Goal: Task Accomplishment & Management: Use online tool/utility

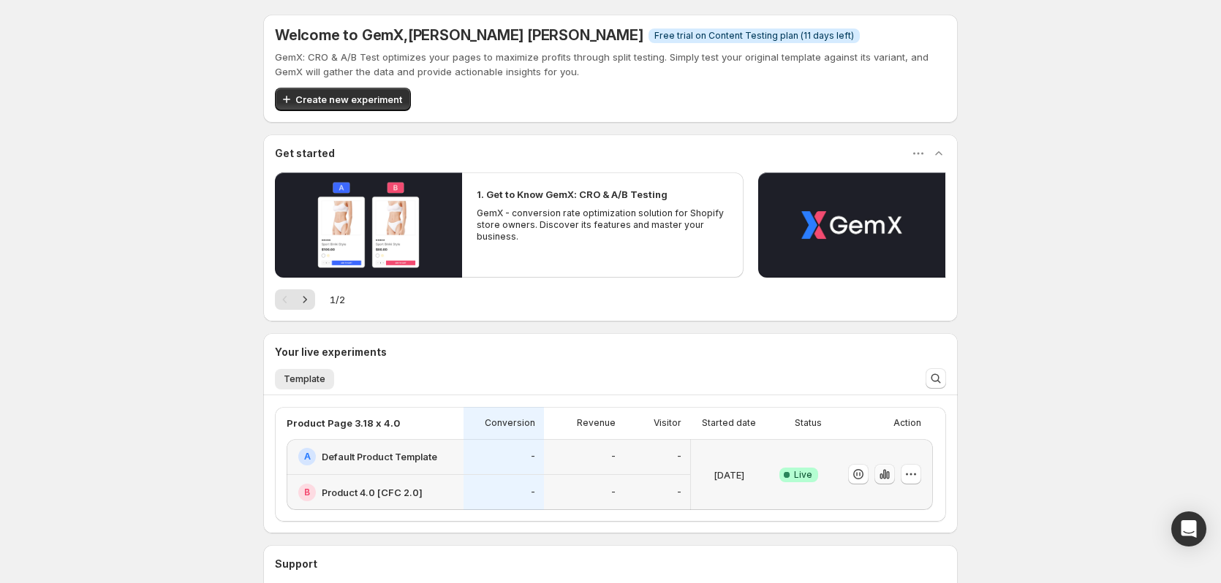
click at [892, 480] on icon "button" at bounding box center [884, 474] width 15 height 15
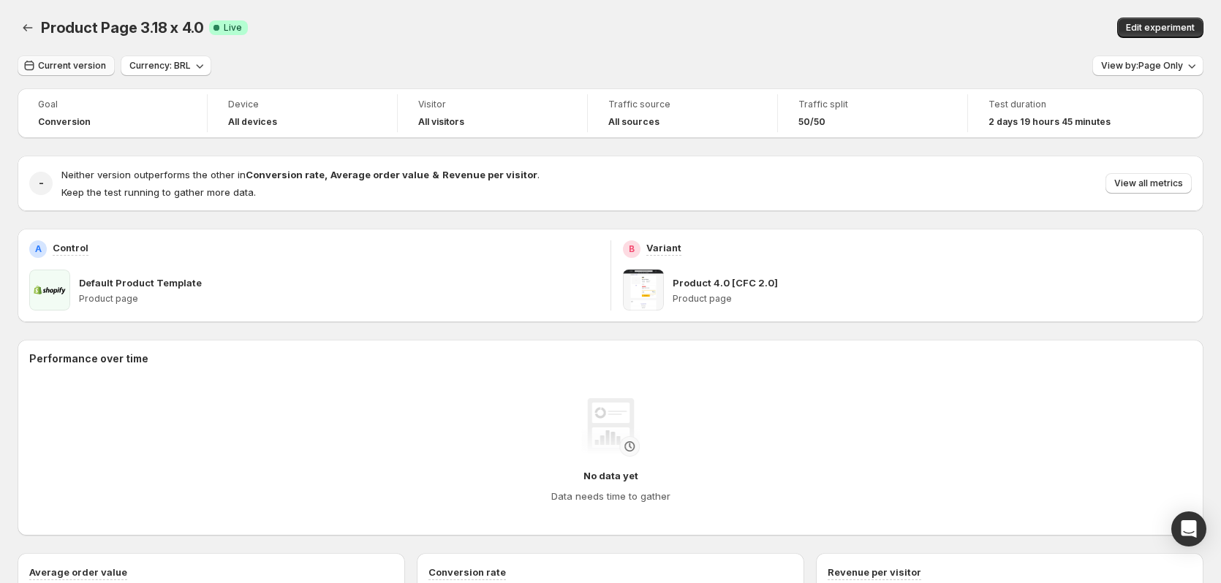
click at [83, 65] on span "Current version" at bounding box center [72, 66] width 68 height 12
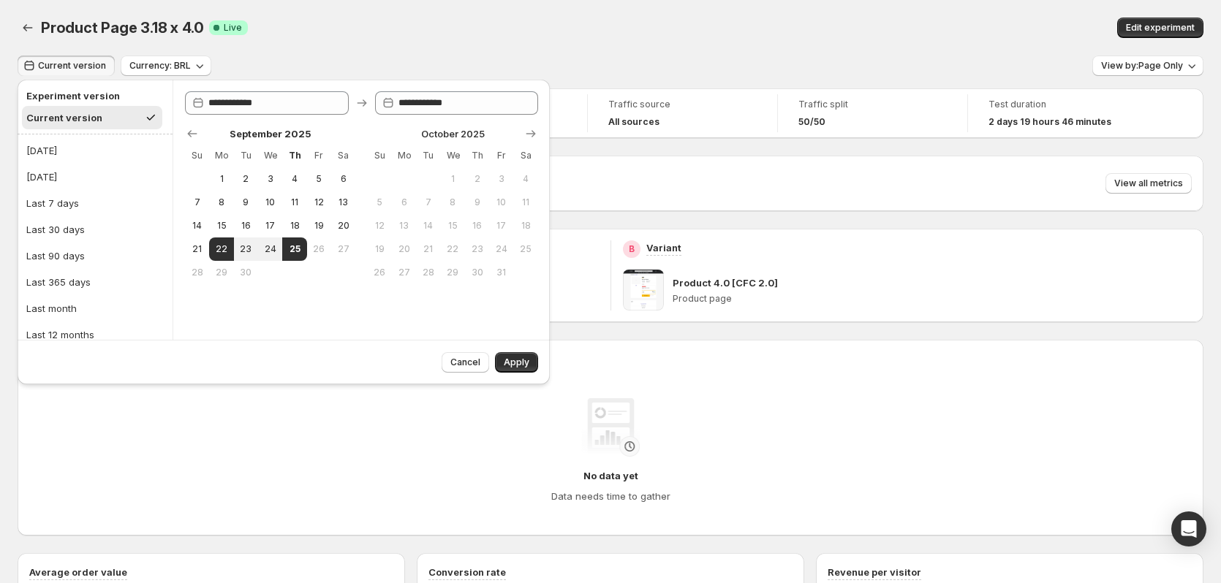
click at [83, 117] on div "Current version" at bounding box center [64, 117] width 76 height 15
click at [351, 21] on div "Product Page 3.18 x 4.0 Success Complete Live" at bounding box center [357, 28] width 633 height 20
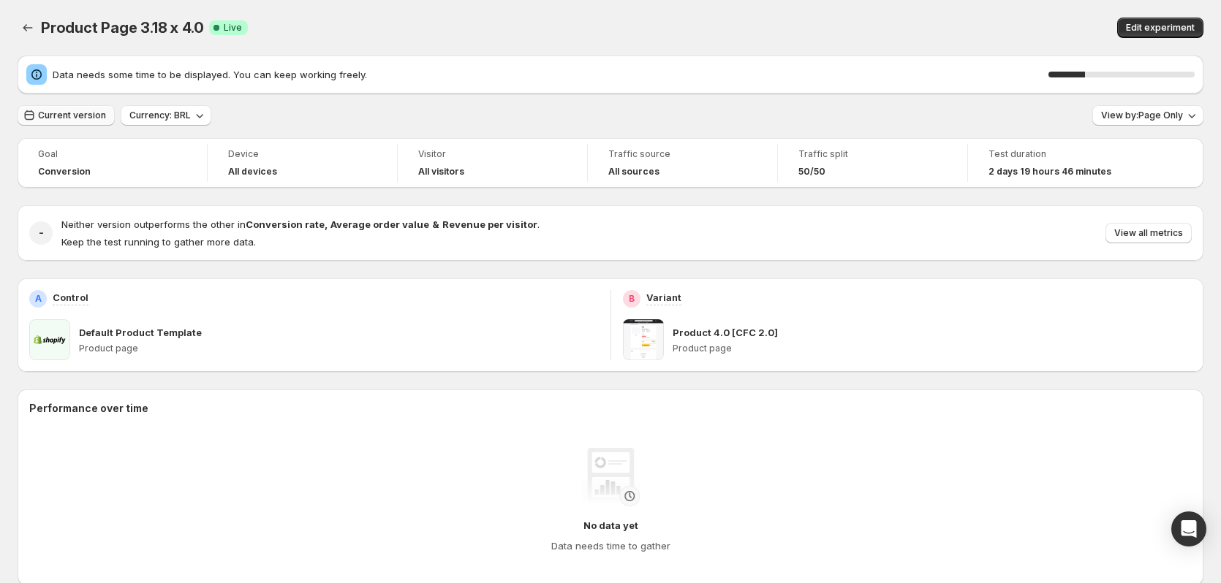
click at [61, 115] on span "Current version" at bounding box center [72, 116] width 68 height 12
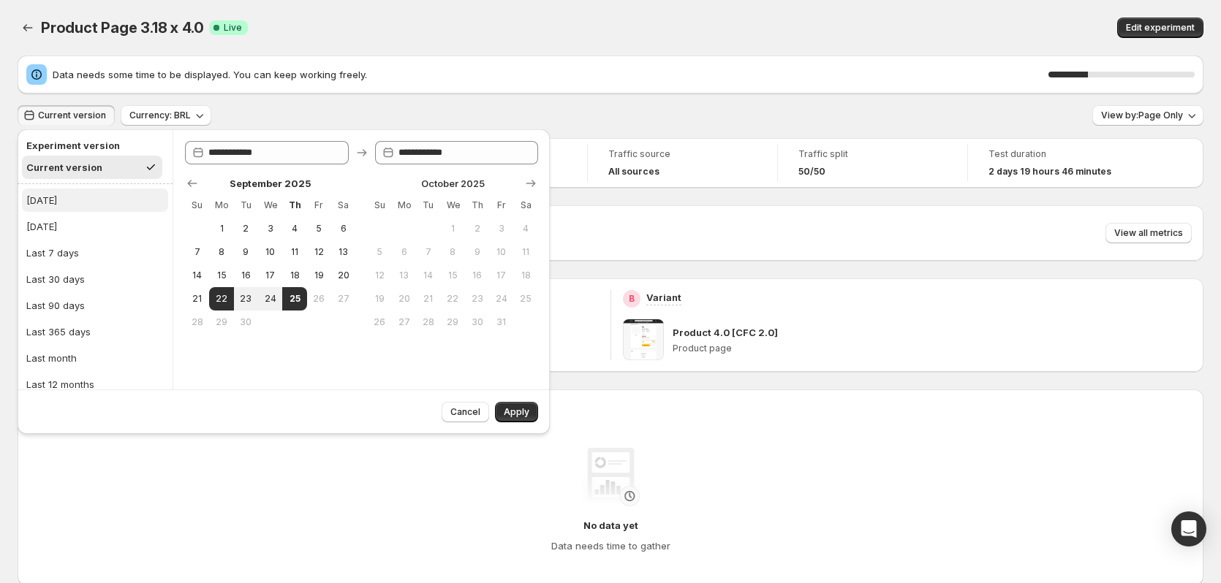
click at [51, 195] on div "[DATE]" at bounding box center [41, 200] width 31 height 15
type input "**********"
click at [507, 406] on button "Apply" at bounding box center [516, 412] width 43 height 20
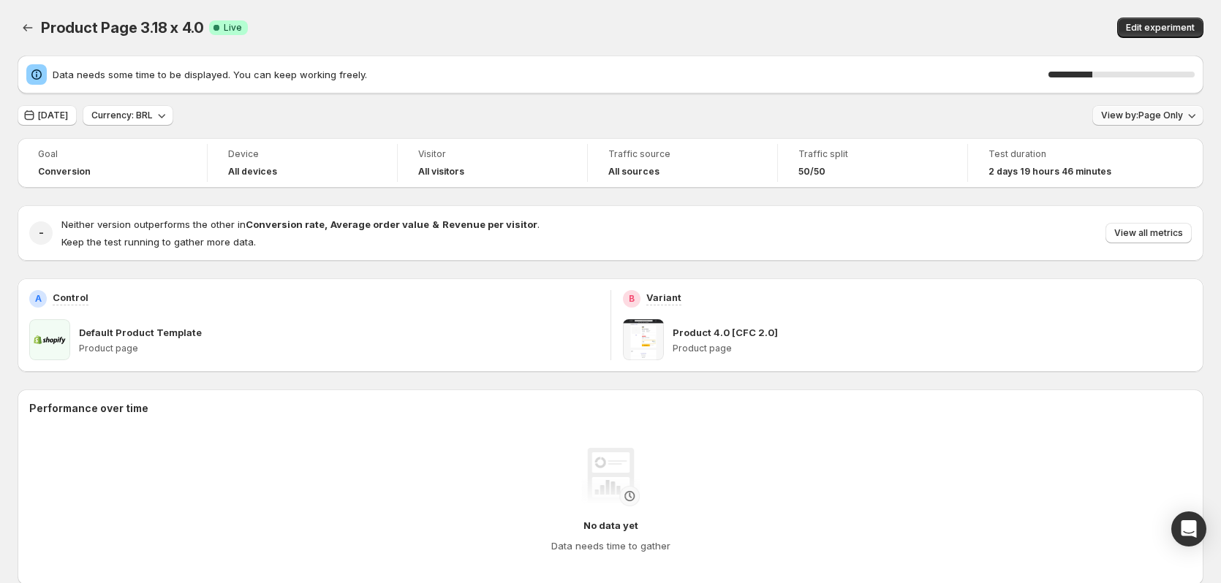
click at [1187, 122] on button "View by: Page Only" at bounding box center [1147, 115] width 111 height 20
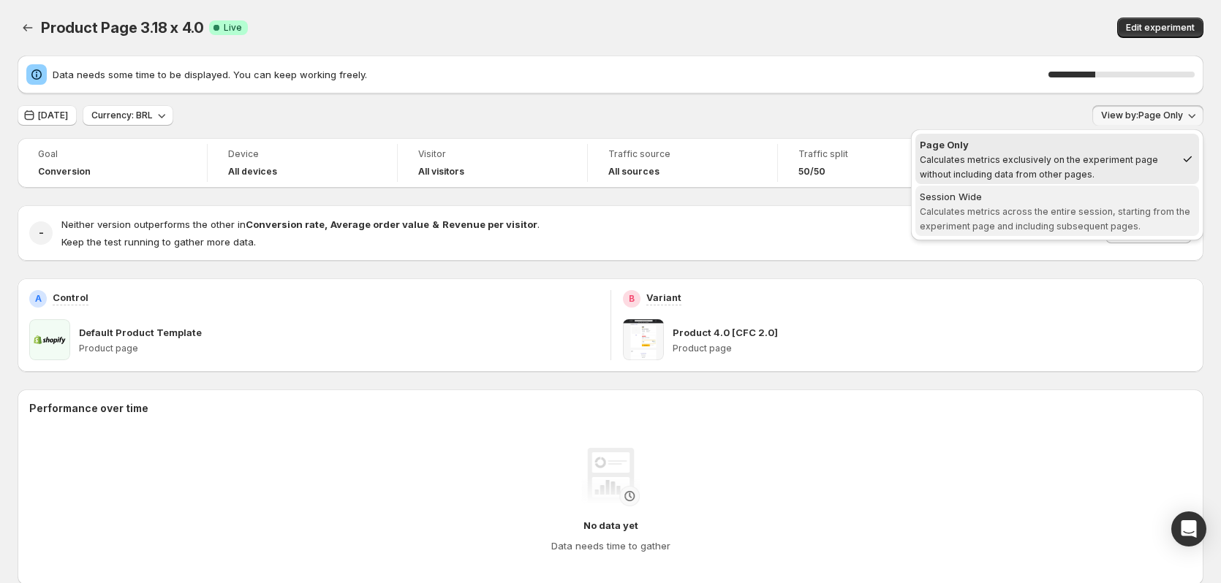
click at [1078, 214] on span "Calculates metrics across the entire session, starting from the experiment page…" at bounding box center [1055, 219] width 270 height 26
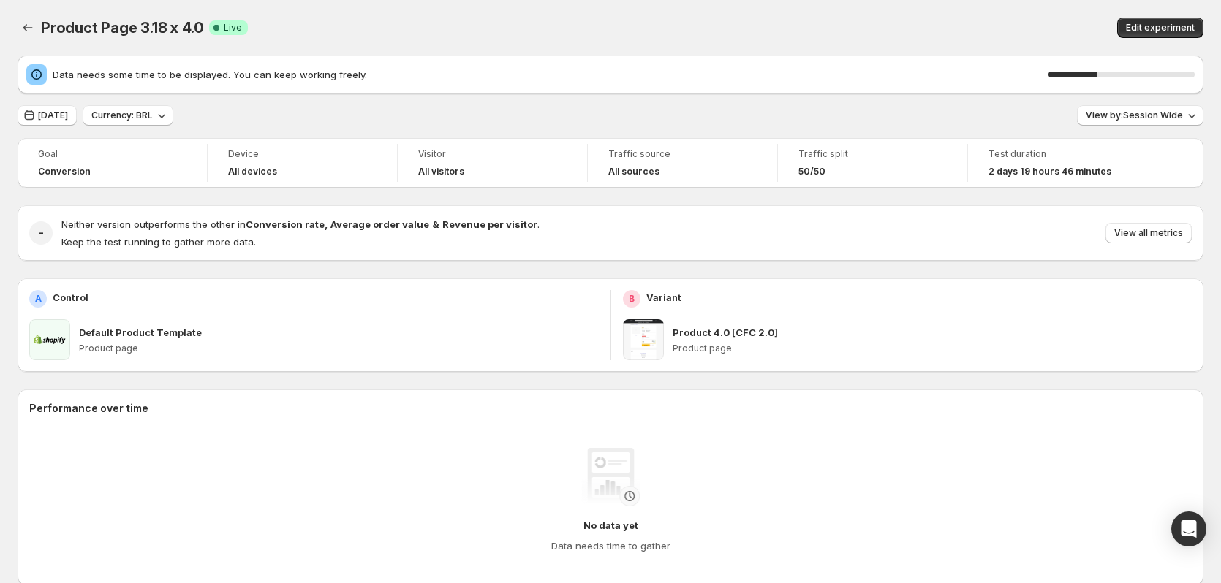
click at [849, 19] on div "Edit experiment" at bounding box center [945, 28] width 518 height 20
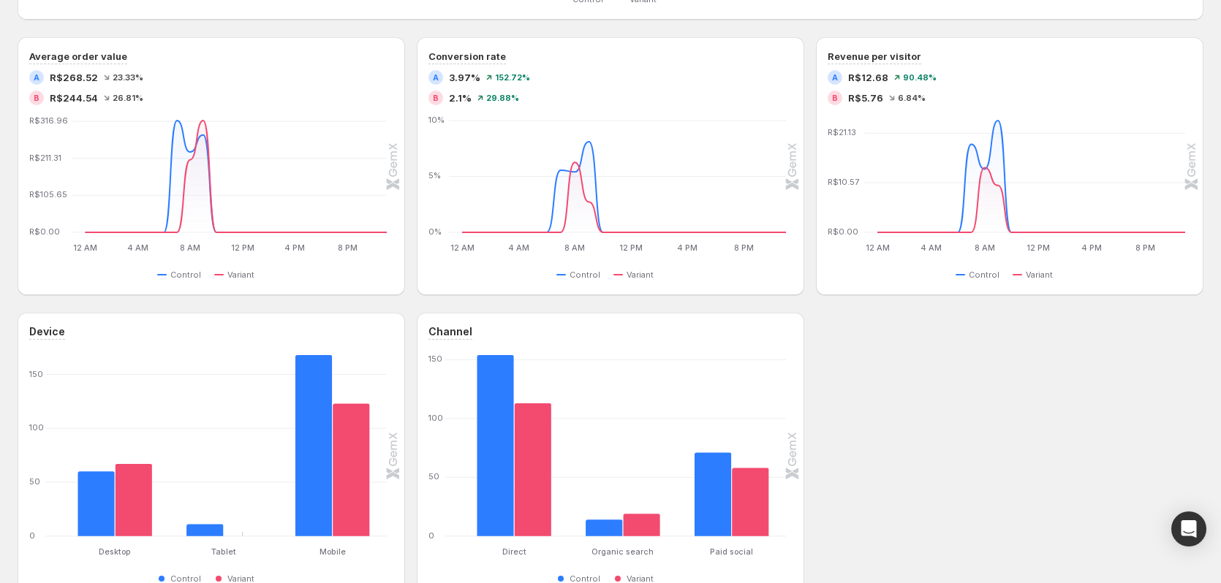
scroll to position [658, 0]
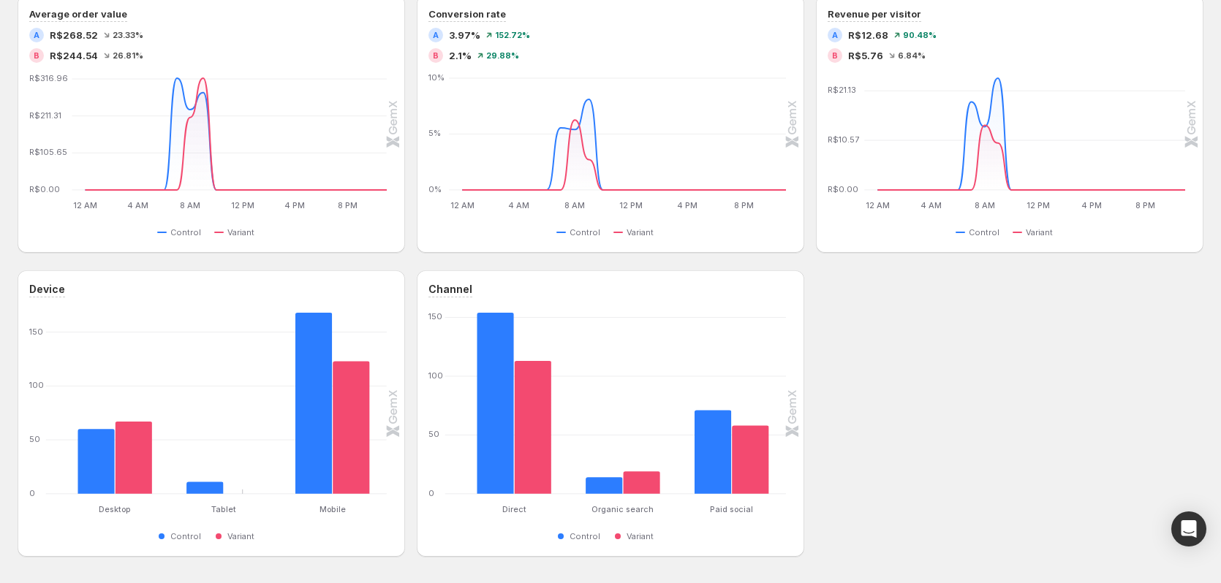
drag, startPoint x: 831, startPoint y: 435, endPoint x: 1007, endPoint y: 518, distance: 194.2
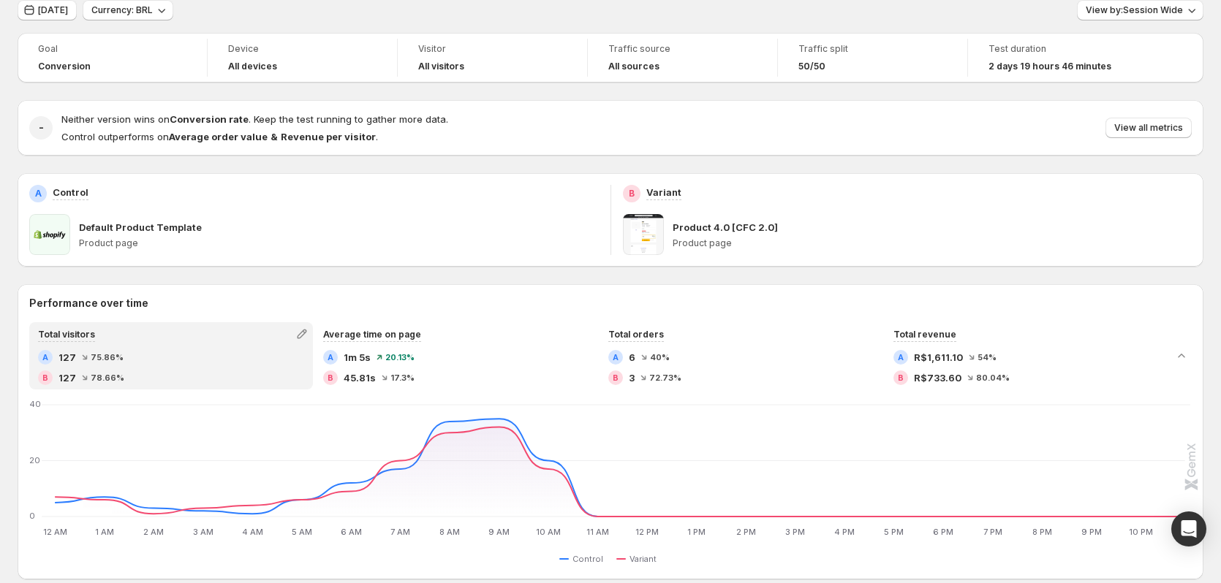
scroll to position [0, 0]
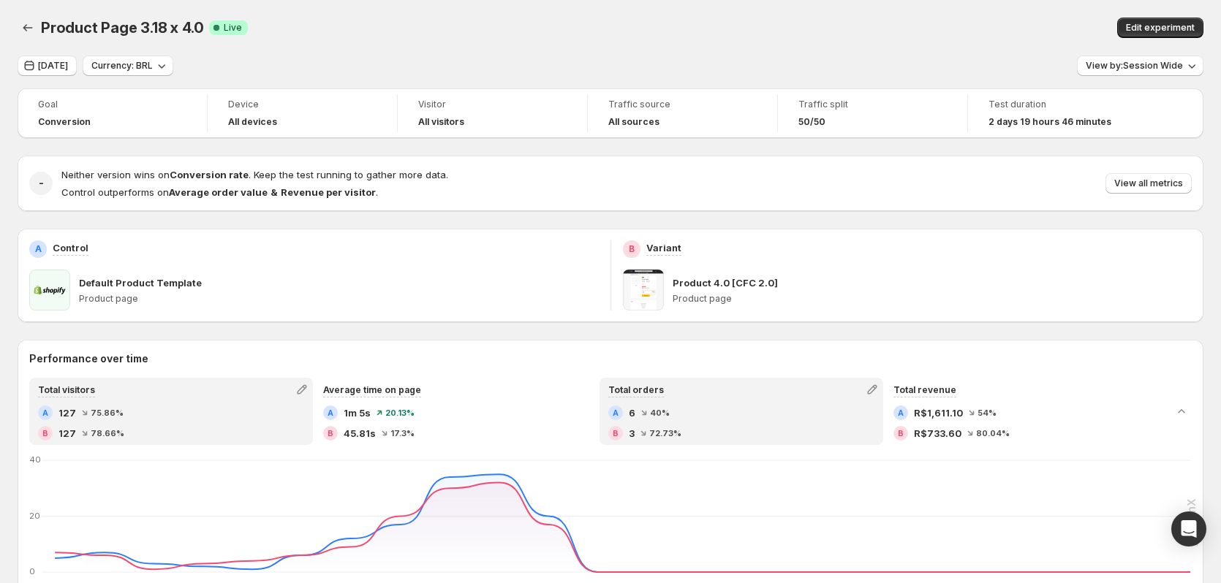
click at [683, 425] on div "A 6 40 % B 3 72.73 %" at bounding box center [741, 423] width 266 height 35
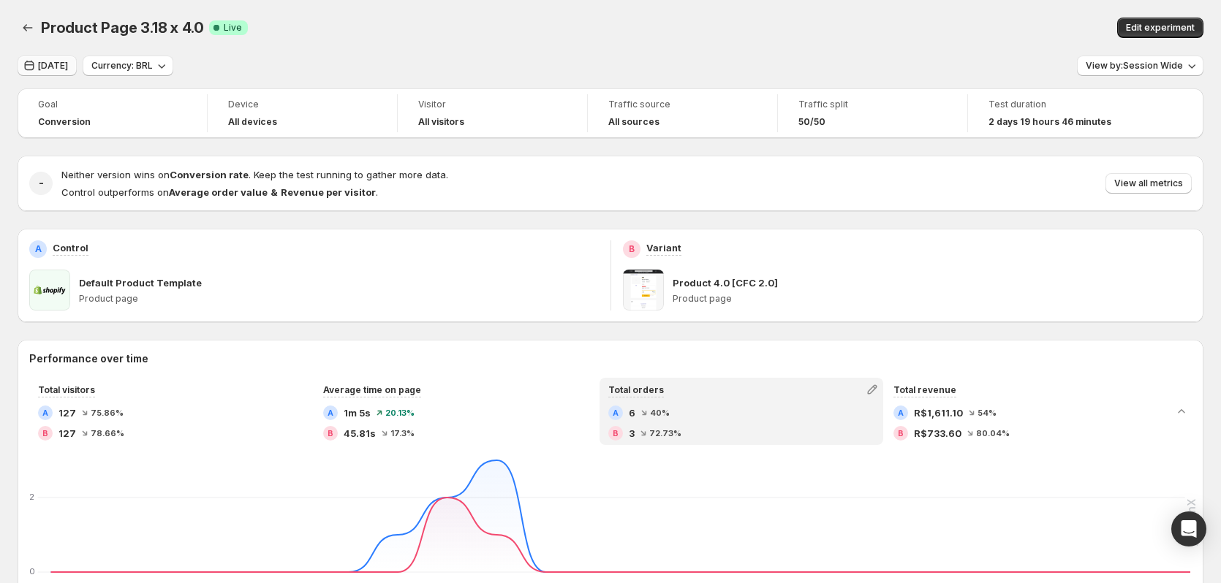
click at [46, 59] on button "[DATE]" at bounding box center [47, 66] width 59 height 20
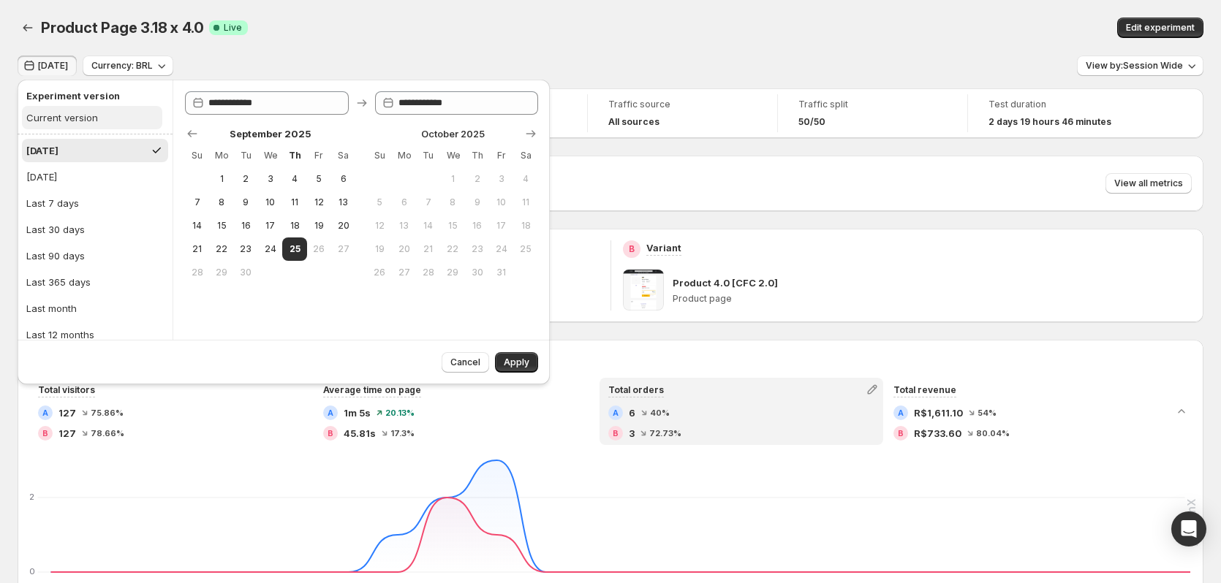
click at [65, 111] on div "Current version" at bounding box center [62, 117] width 72 height 15
type input "**********"
click at [516, 365] on span "Apply" at bounding box center [517, 363] width 26 height 12
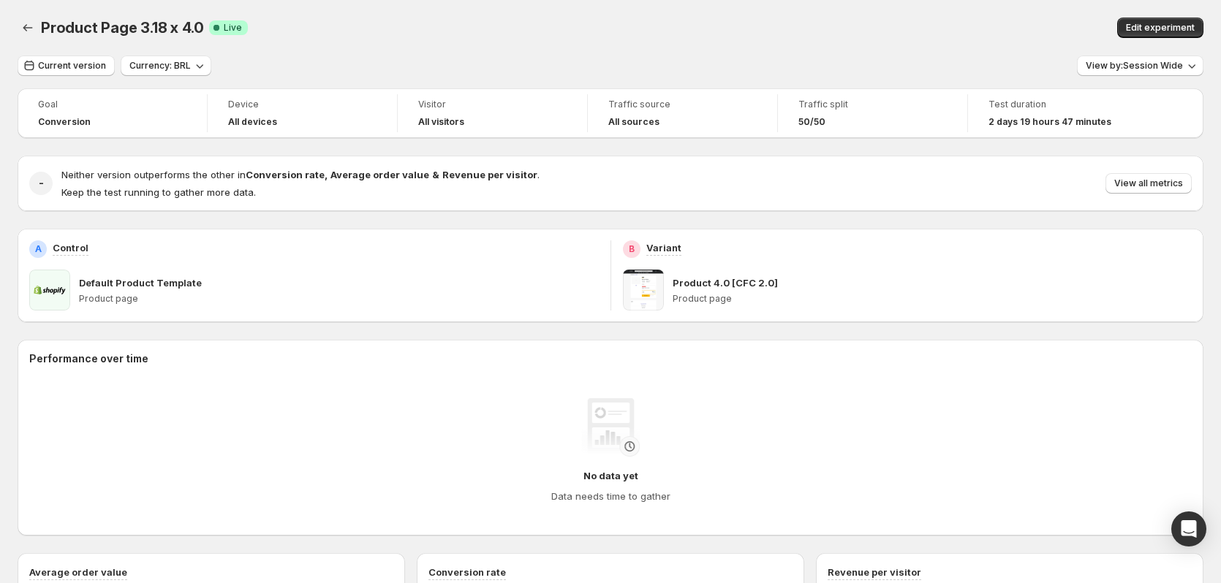
click at [702, 37] on div "Edit experiment" at bounding box center [945, 28] width 518 height 20
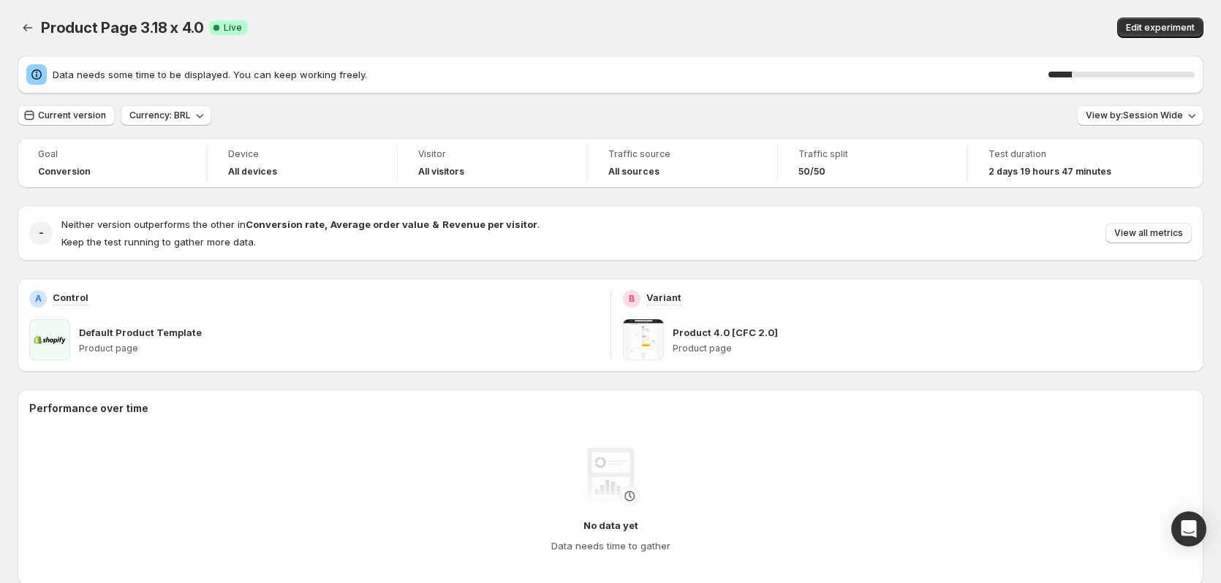
click at [700, 32] on div "Edit experiment" at bounding box center [945, 28] width 518 height 20
click at [671, 43] on div "Product Page 3.18 x 4.0. This page is ready Product Page 3.18 x 4.0 Success Com…" at bounding box center [611, 28] width 1186 height 56
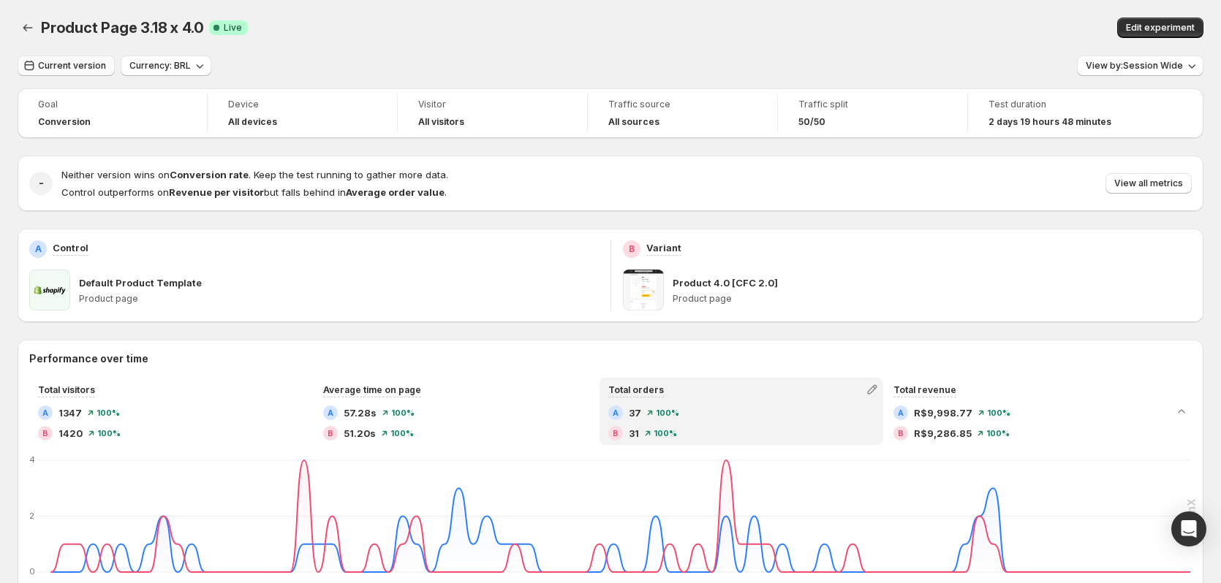
click at [67, 61] on span "Current version" at bounding box center [72, 66] width 68 height 12
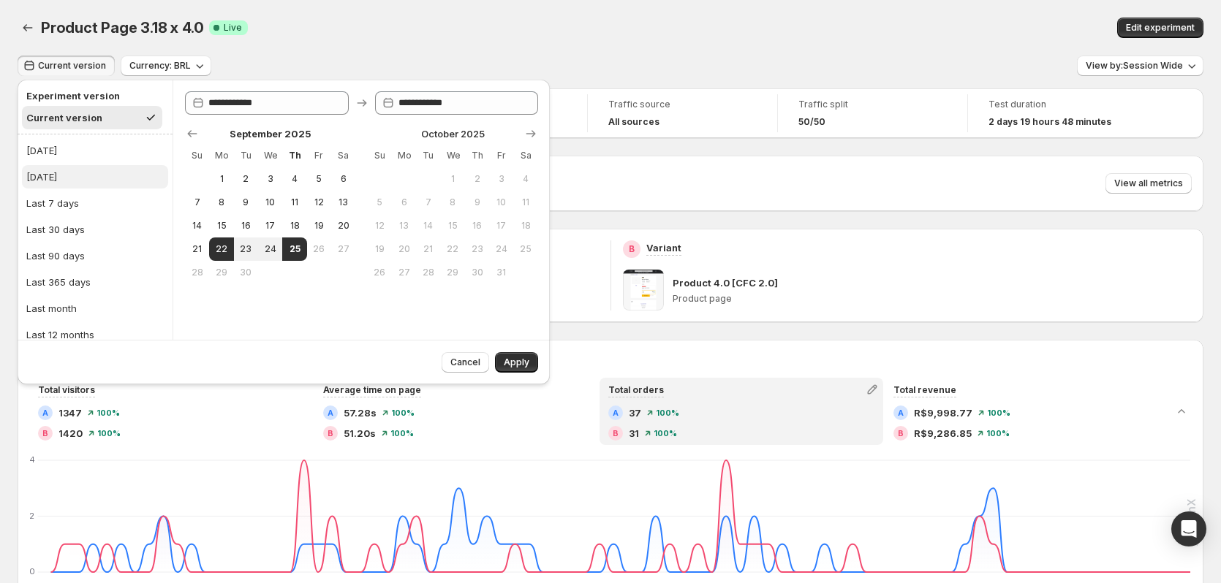
click at [57, 177] on div "[DATE]" at bounding box center [41, 177] width 31 height 15
type input "**********"
click at [514, 364] on span "Apply" at bounding box center [517, 363] width 26 height 12
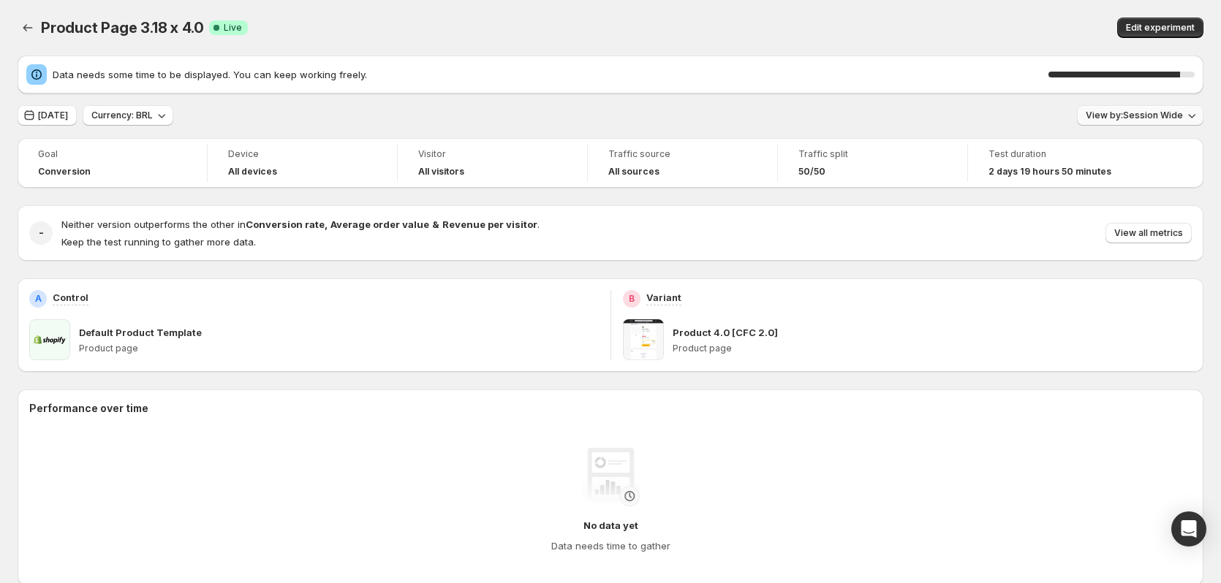
click at [1140, 118] on span "View by: Session Wide" at bounding box center [1133, 116] width 97 height 12
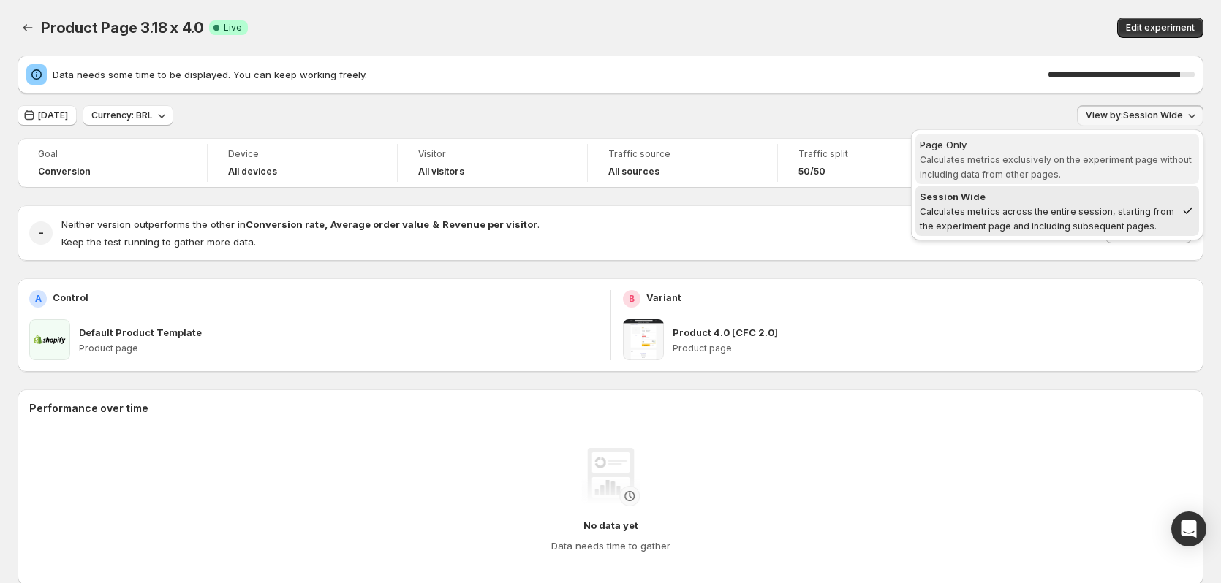
click at [1096, 167] on span "Page Only Calculates metrics exclusively on the experiment page without includi…" at bounding box center [1057, 159] width 275 height 44
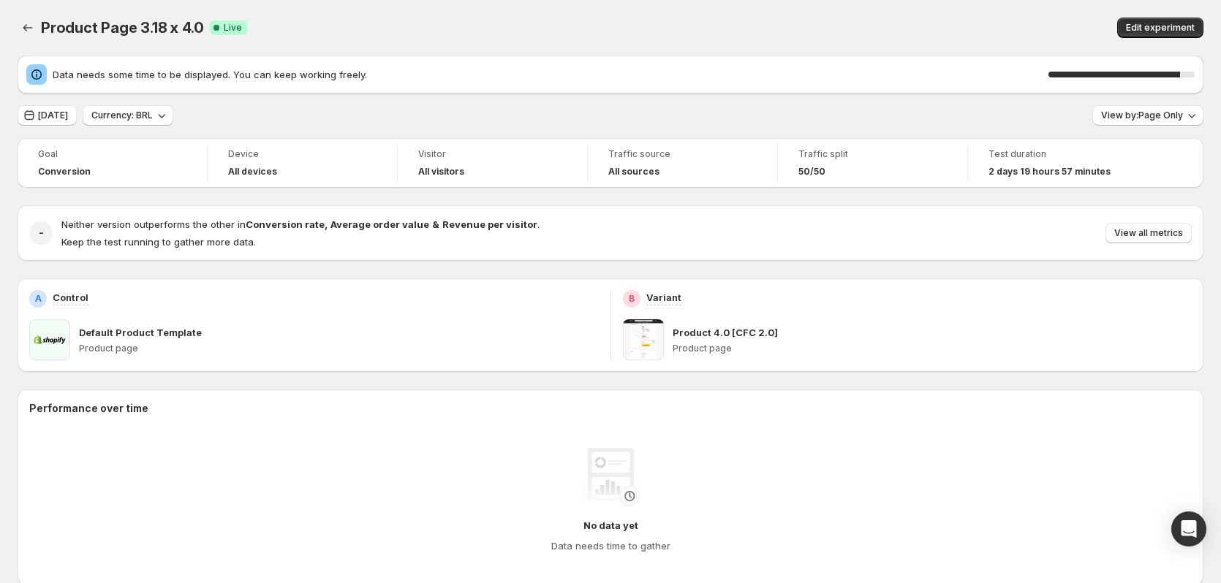
click at [1141, 126] on div "View by: Page Only" at bounding box center [1147, 115] width 111 height 21
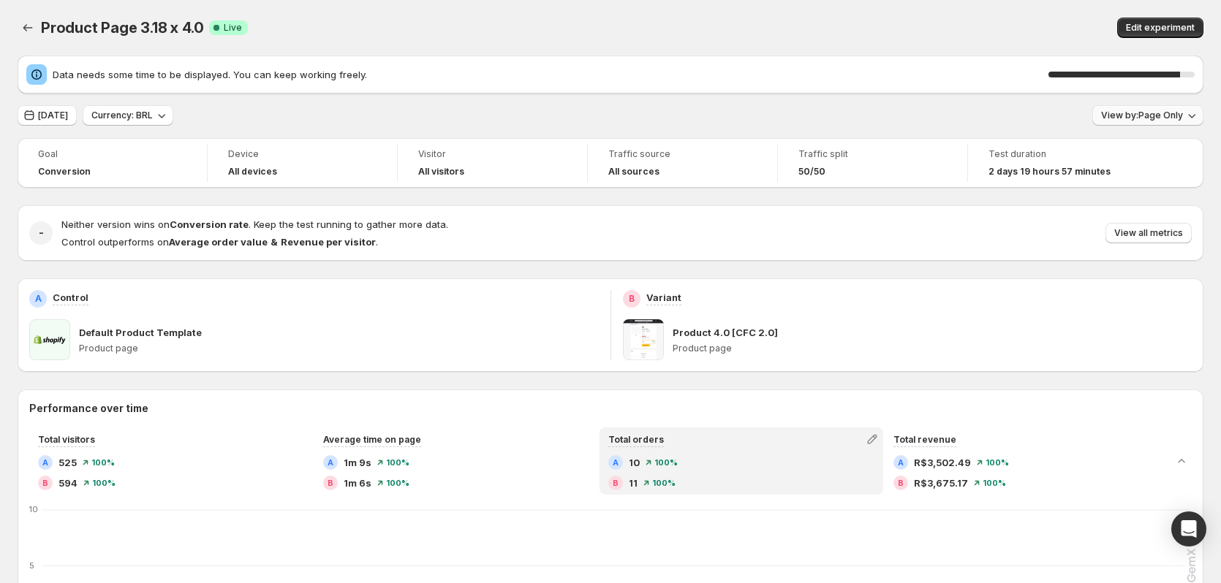
click at [1141, 120] on span "View by: Page Only" at bounding box center [1142, 116] width 82 height 12
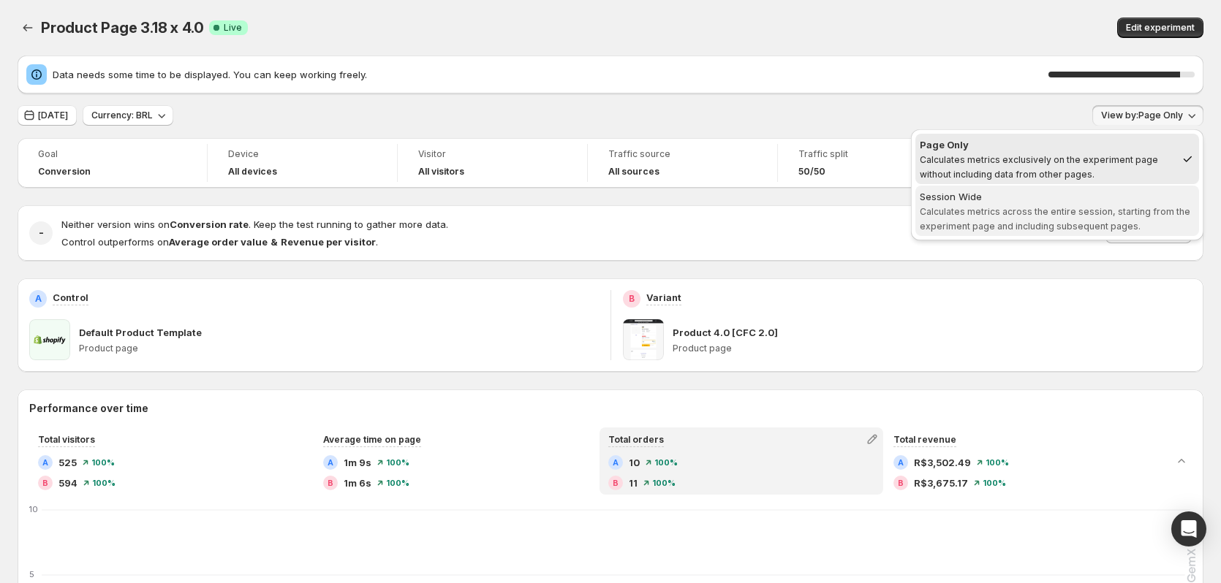
click at [1088, 210] on span "Calculates metrics across the entire session, starting from the experiment page…" at bounding box center [1055, 219] width 270 height 26
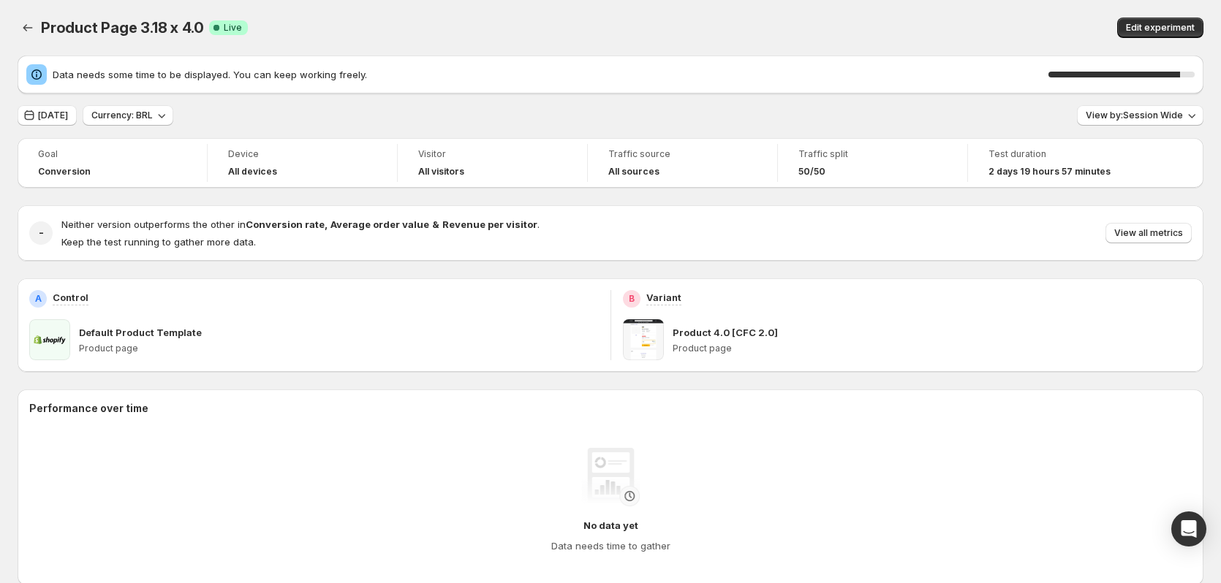
click at [851, 33] on div "Edit experiment" at bounding box center [945, 28] width 518 height 20
